Goal: Transaction & Acquisition: Obtain resource

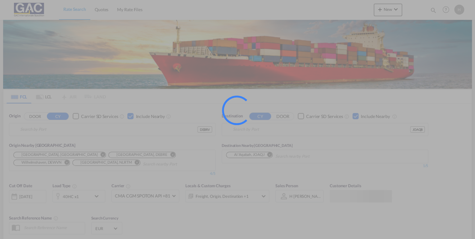
type input "[GEOGRAPHIC_DATA], DEBRV"
type input "Aqaba, JOAQB"
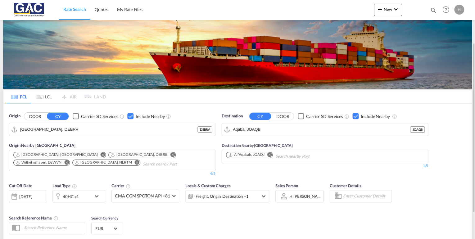
scroll to position [75, 0]
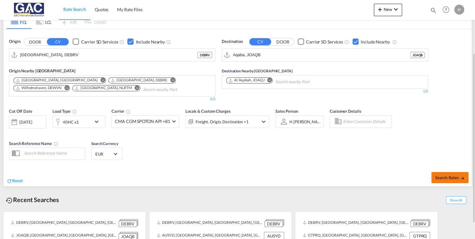
click at [449, 175] on span "Search Rates" at bounding box center [450, 177] width 30 height 5
type input "DEBRV to JOAQB / [DATE]"
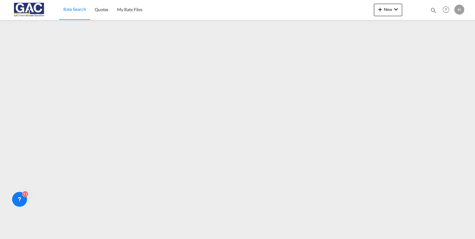
click at [69, 7] on span "Rate Search" at bounding box center [74, 9] width 23 height 5
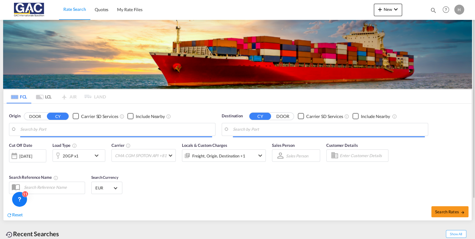
type input "[GEOGRAPHIC_DATA], DEBRV"
type input "Aqaba, JOAQB"
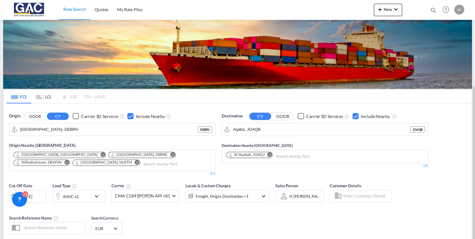
scroll to position [75, 0]
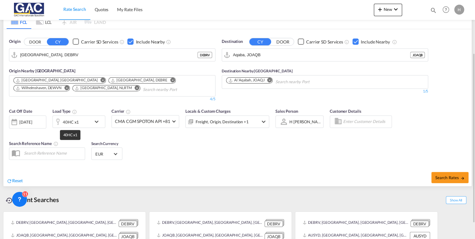
click at [76, 123] on div "40HC x1" at bounding box center [71, 122] width 16 height 9
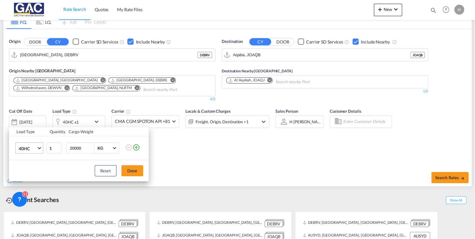
click at [38, 148] on md-select-value "40HC" at bounding box center [30, 148] width 25 height 11
click at [34, 119] on md-option "20GP" at bounding box center [34, 118] width 42 height 15
click at [134, 169] on button "Done" at bounding box center [132, 170] width 22 height 11
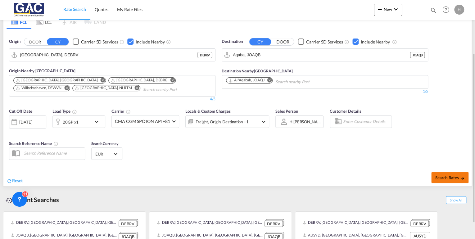
click at [441, 174] on button "Search Rates" at bounding box center [449, 177] width 37 height 11
type input "DEBRV to JOAQB / [DATE]"
